Goal: Information Seeking & Learning: Learn about a topic

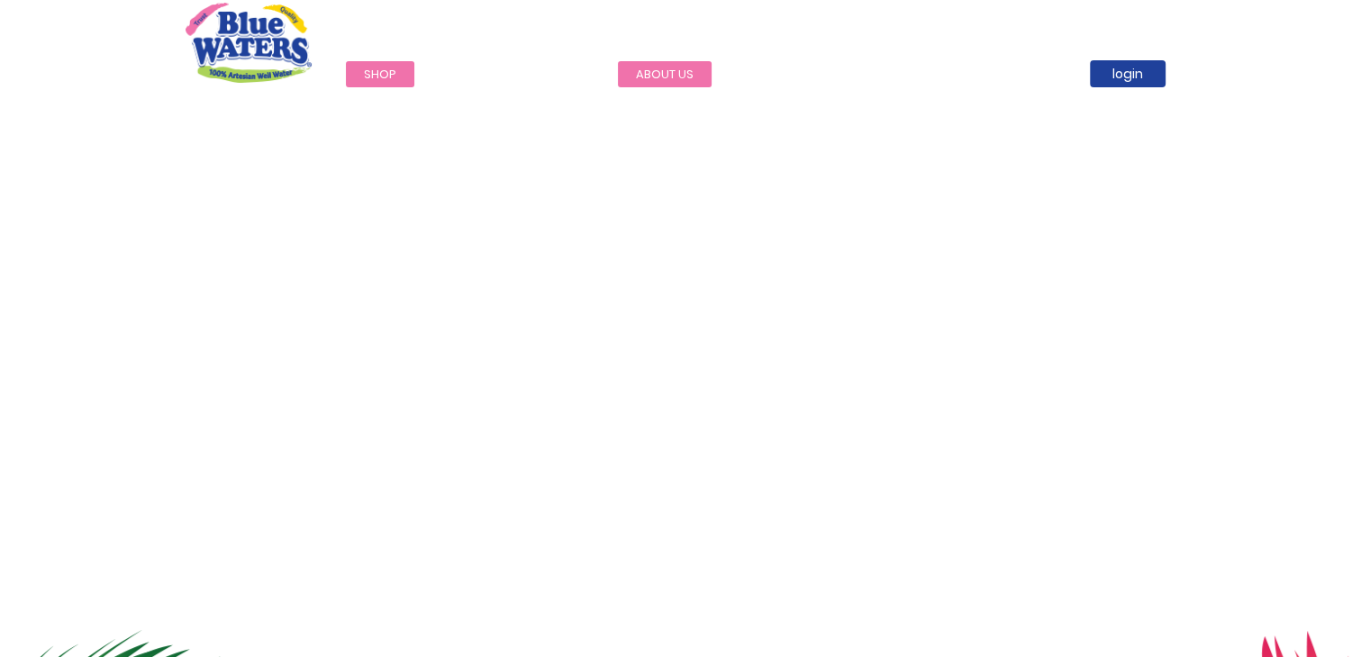
click at [648, 72] on link "about us" at bounding box center [665, 74] width 94 height 26
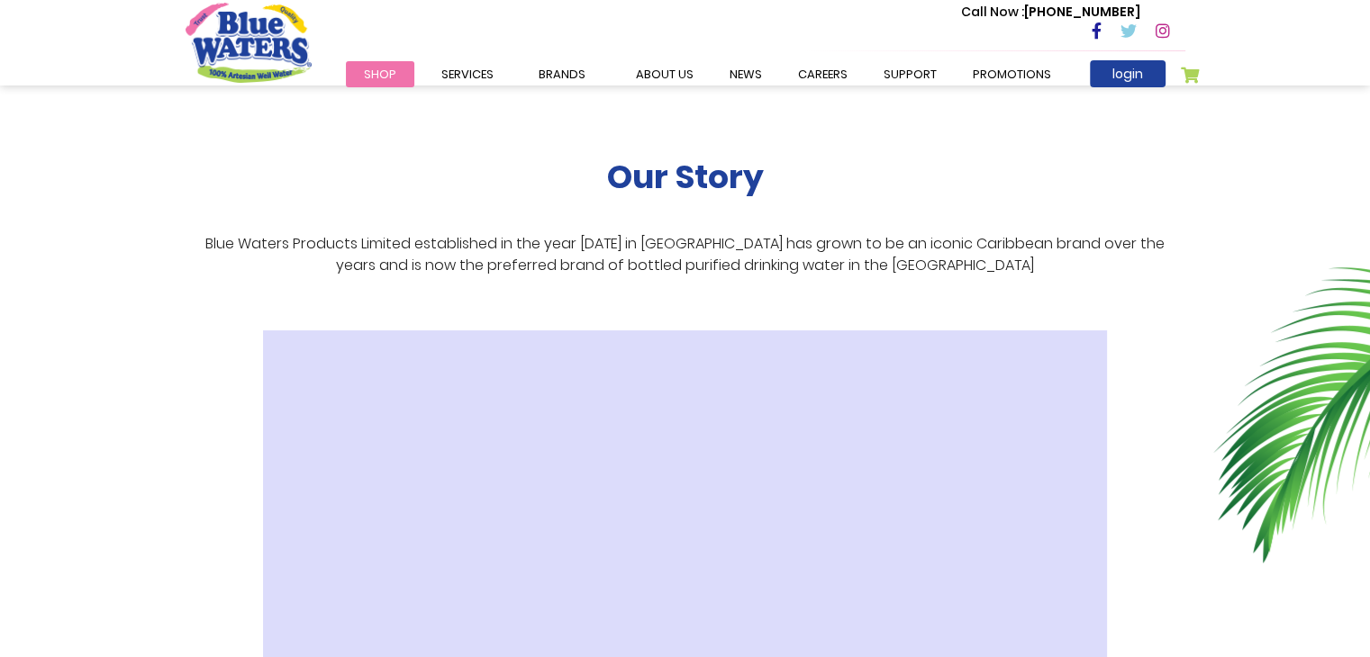
scroll to position [310, 0]
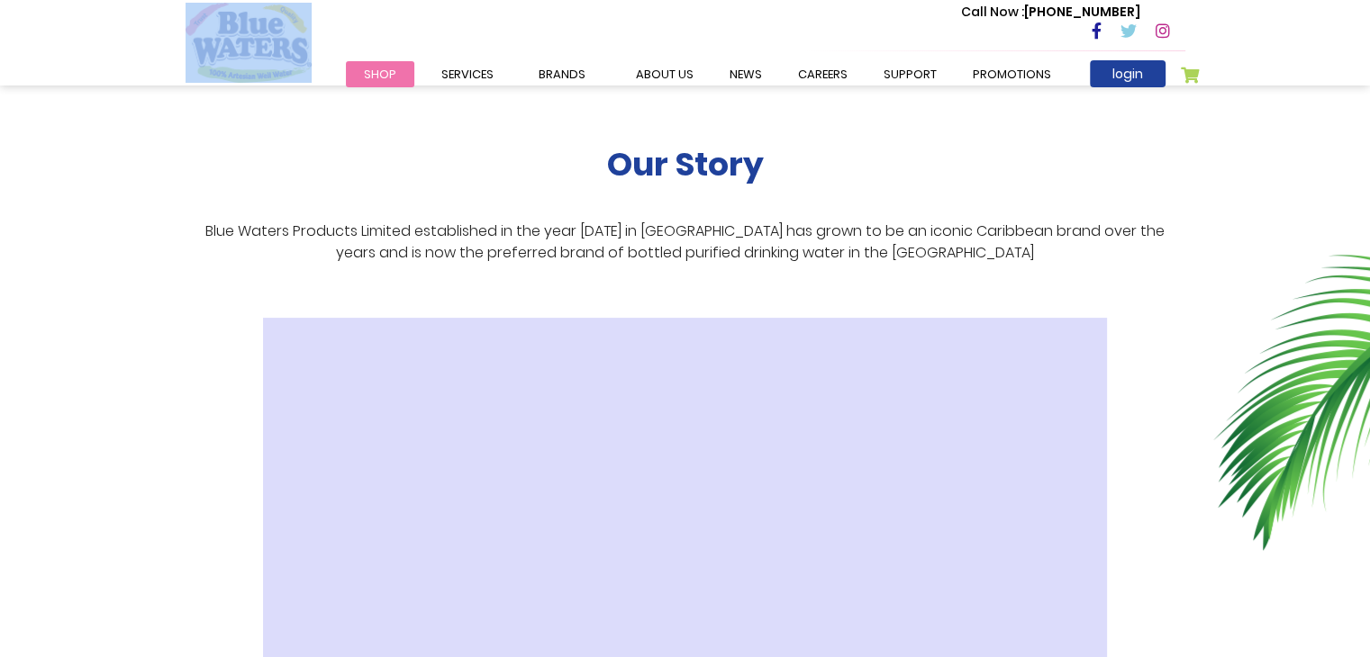
drag, startPoint x: 156, startPoint y: 14, endPoint x: 342, endPoint y: 48, distance: 189.5
click at [342, 48] on header "Toggle Nav Call Now : (868) 640-8824 Menu Shop Services Filtration Commercial R…" at bounding box center [685, 43] width 1370 height 86
click at [1235, 285] on img at bounding box center [1291, 388] width 157 height 325
click at [644, 78] on link "about us" at bounding box center [665, 74] width 94 height 26
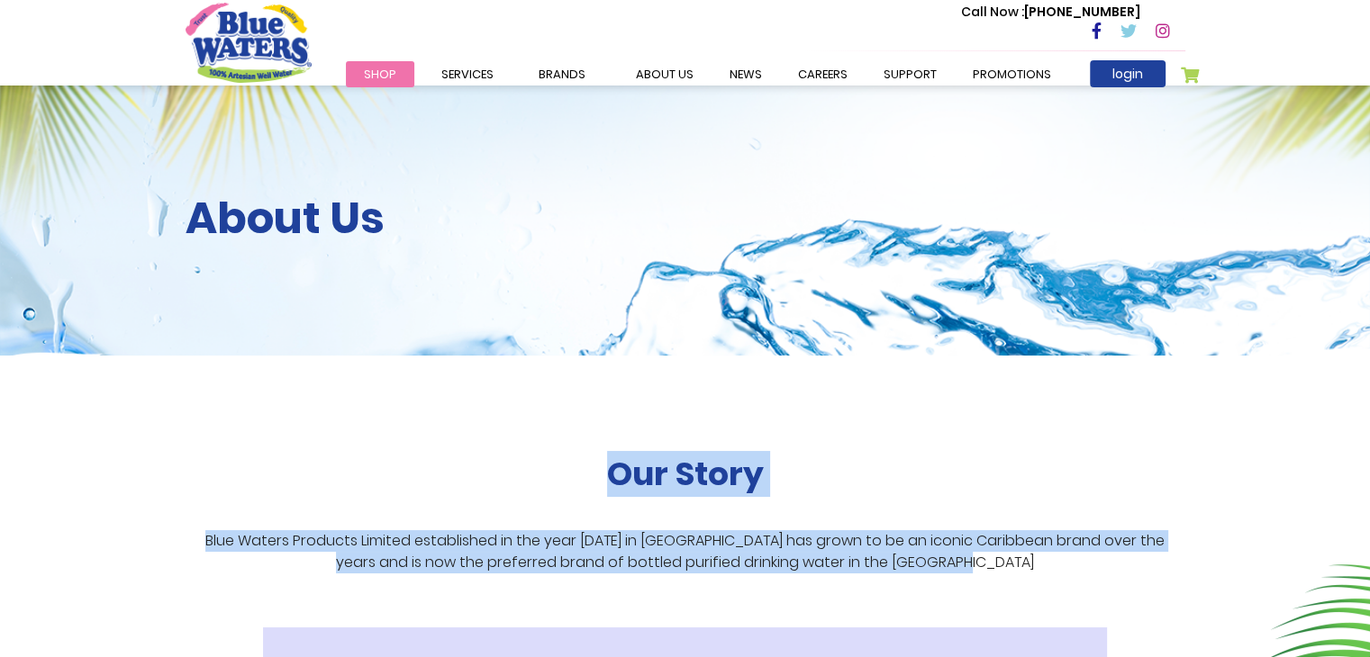
drag, startPoint x: 576, startPoint y: 469, endPoint x: 1029, endPoint y: 559, distance: 461.8
copy div "Our Story Blue Waters Products Limited established in the year [DATE] in [GEOGR…"
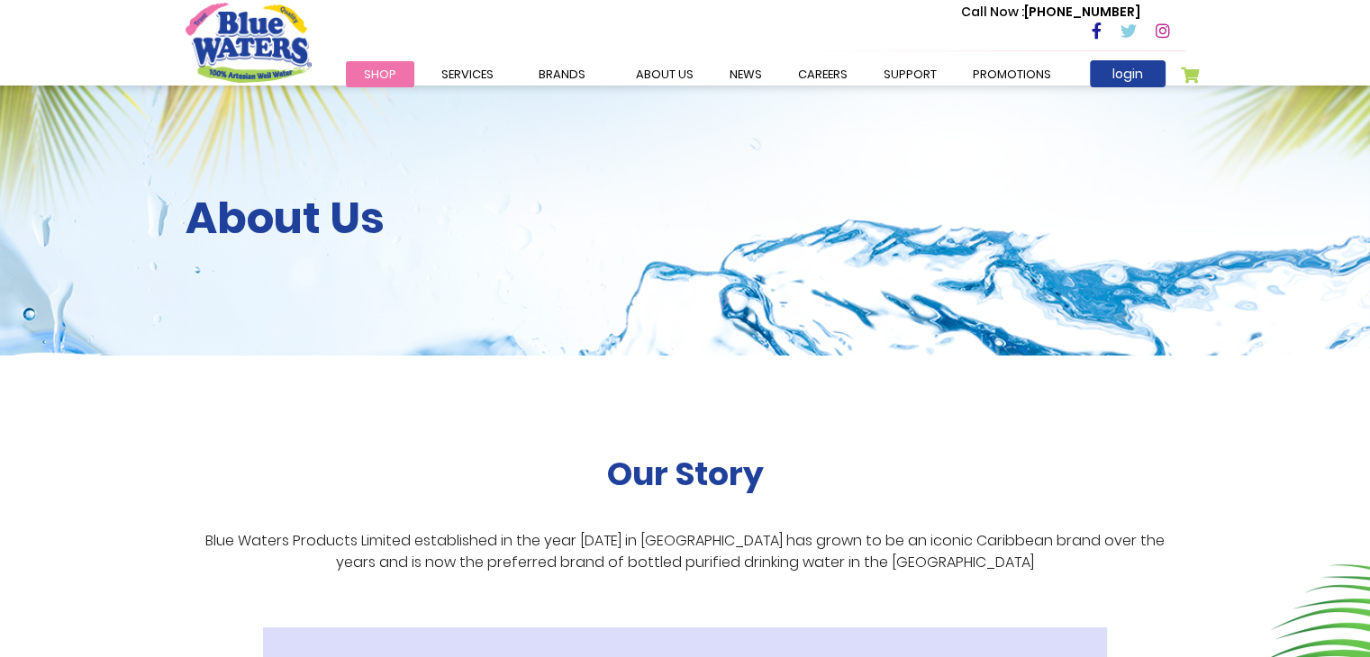
click at [1307, 332] on div "About Us" at bounding box center [685, 221] width 1370 height 270
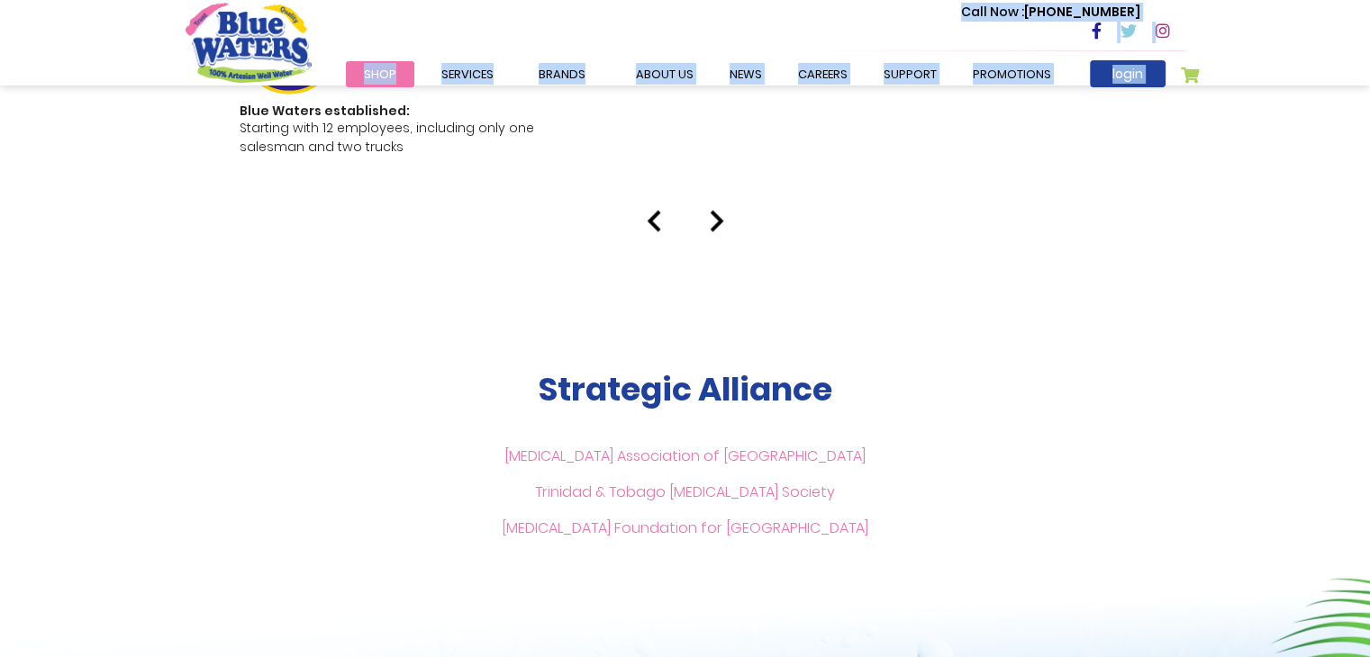
scroll to position [3744, 0]
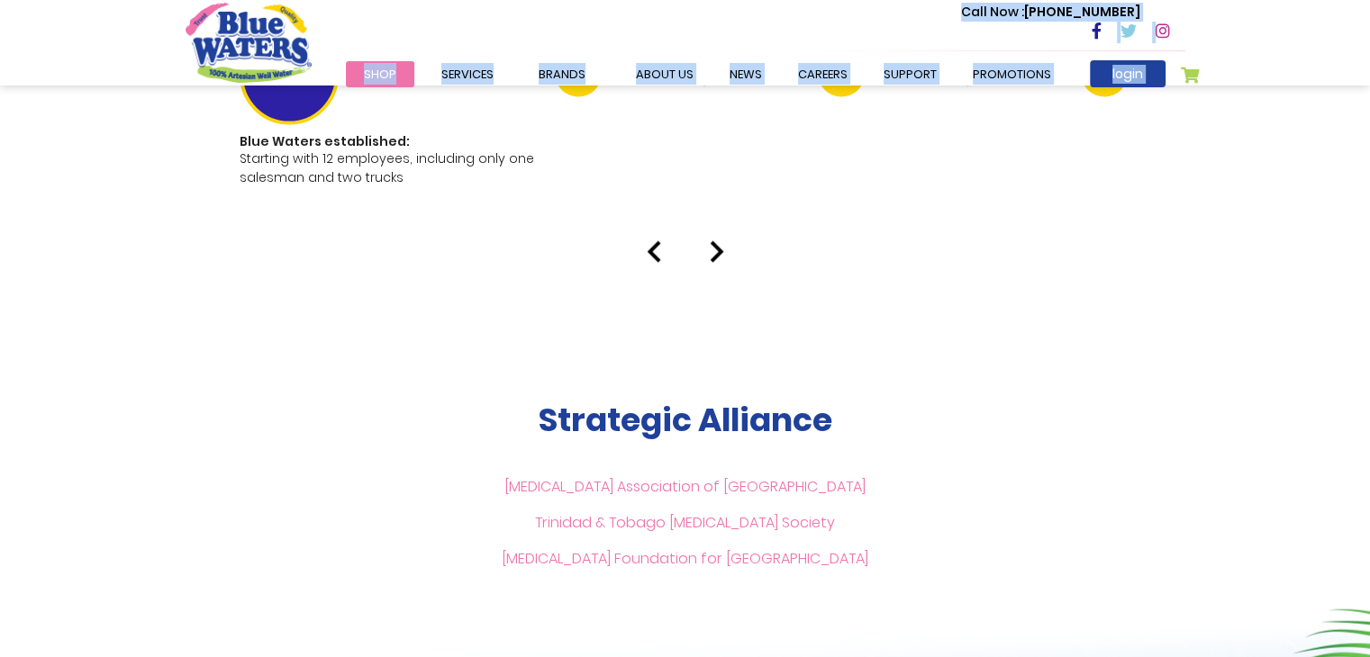
drag, startPoint x: 699, startPoint y: 109, endPoint x: 928, endPoint y: 533, distance: 482.3
copy div "Our Mission To profitably inspire and delight those we choose to serve, with Qu…"
